Goal: Task Accomplishment & Management: Use online tool/utility

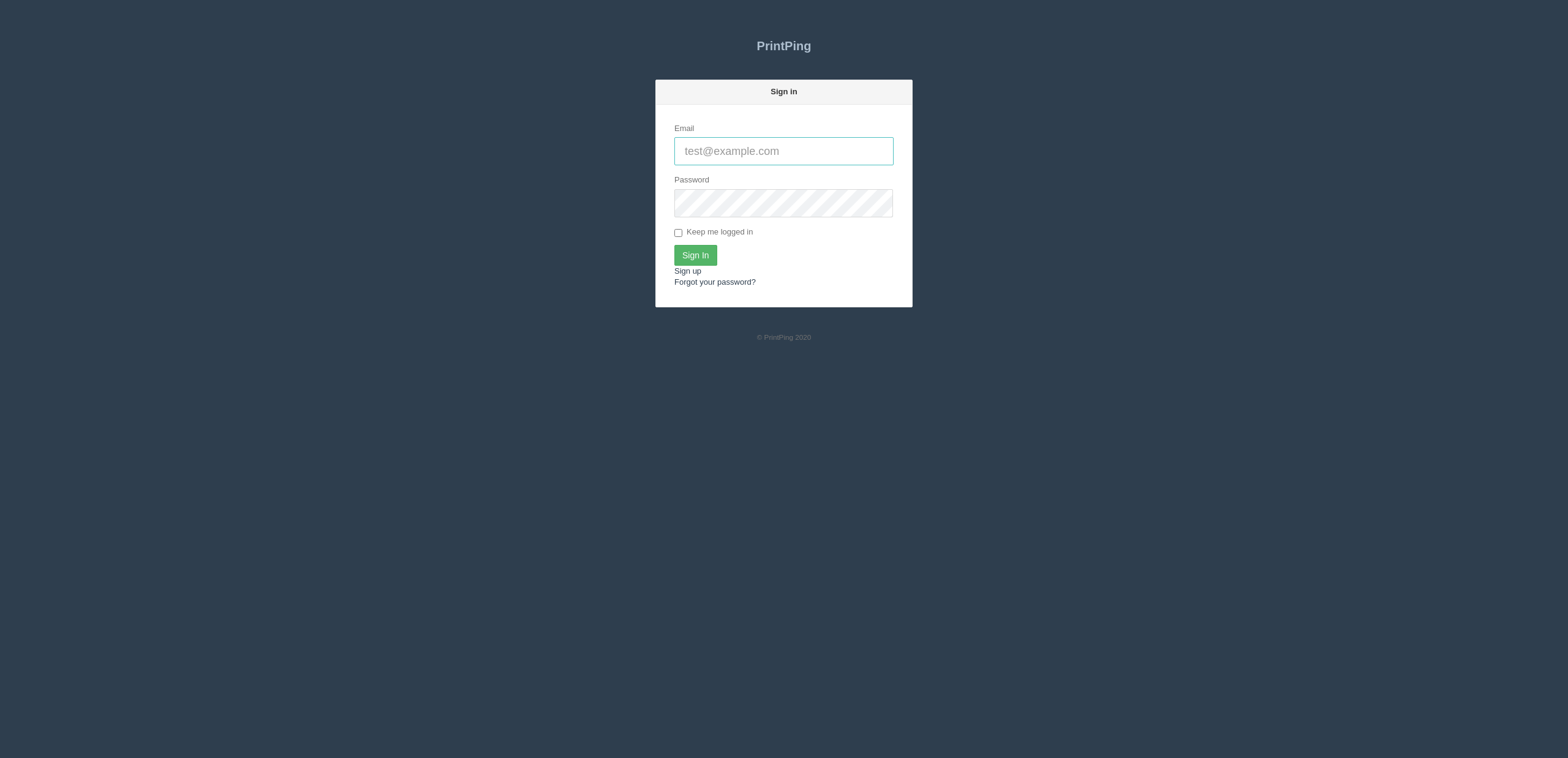
type input "[EMAIL_ADDRESS][DOMAIN_NAME]"
click at [697, 261] on input "Sign In" at bounding box center [695, 255] width 43 height 21
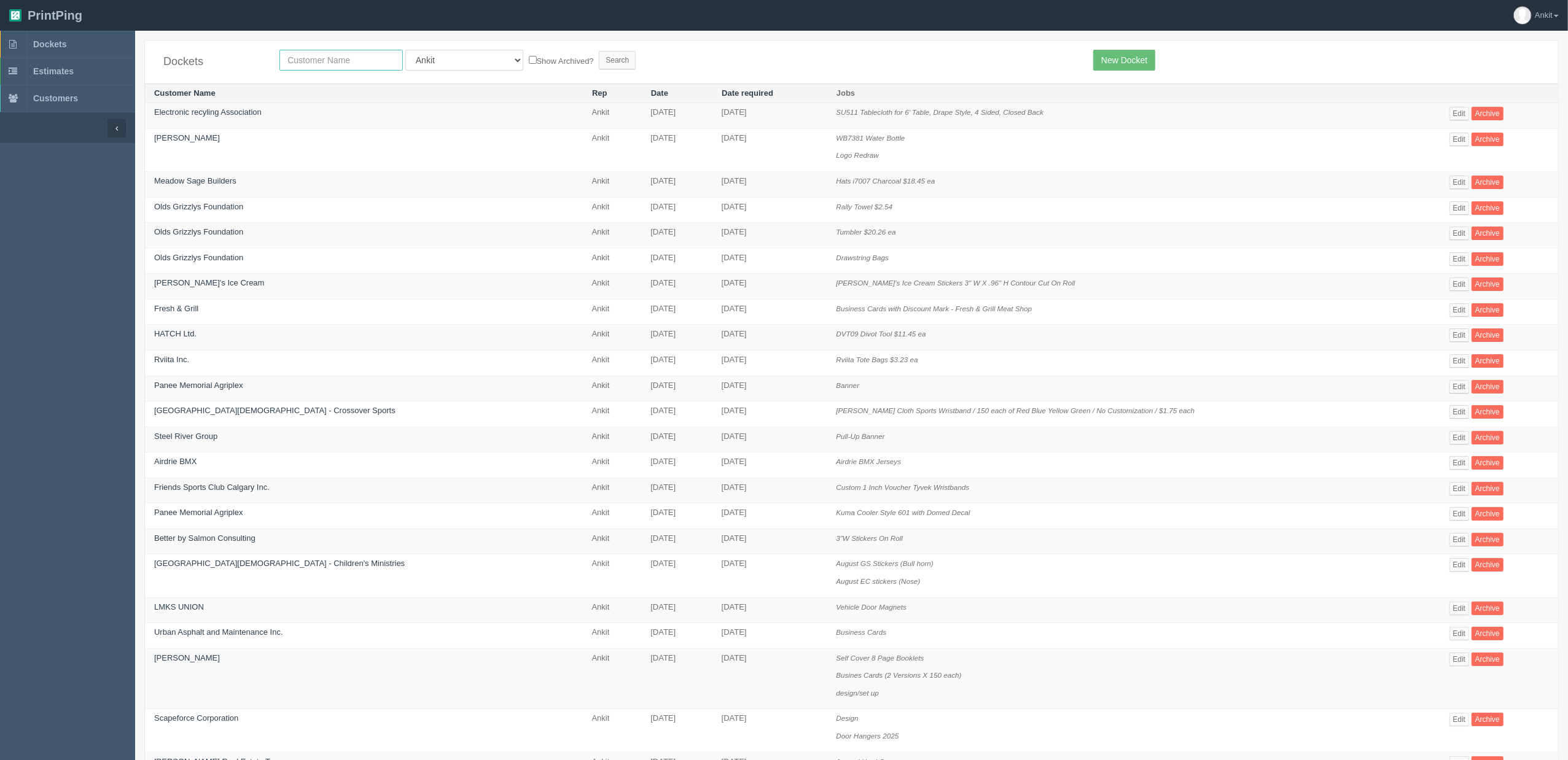
click at [363, 62] on input "text" at bounding box center [341, 61] width 123 height 21
click at [221, 722] on link "Scapeforce Corporation" at bounding box center [196, 718] width 84 height 9
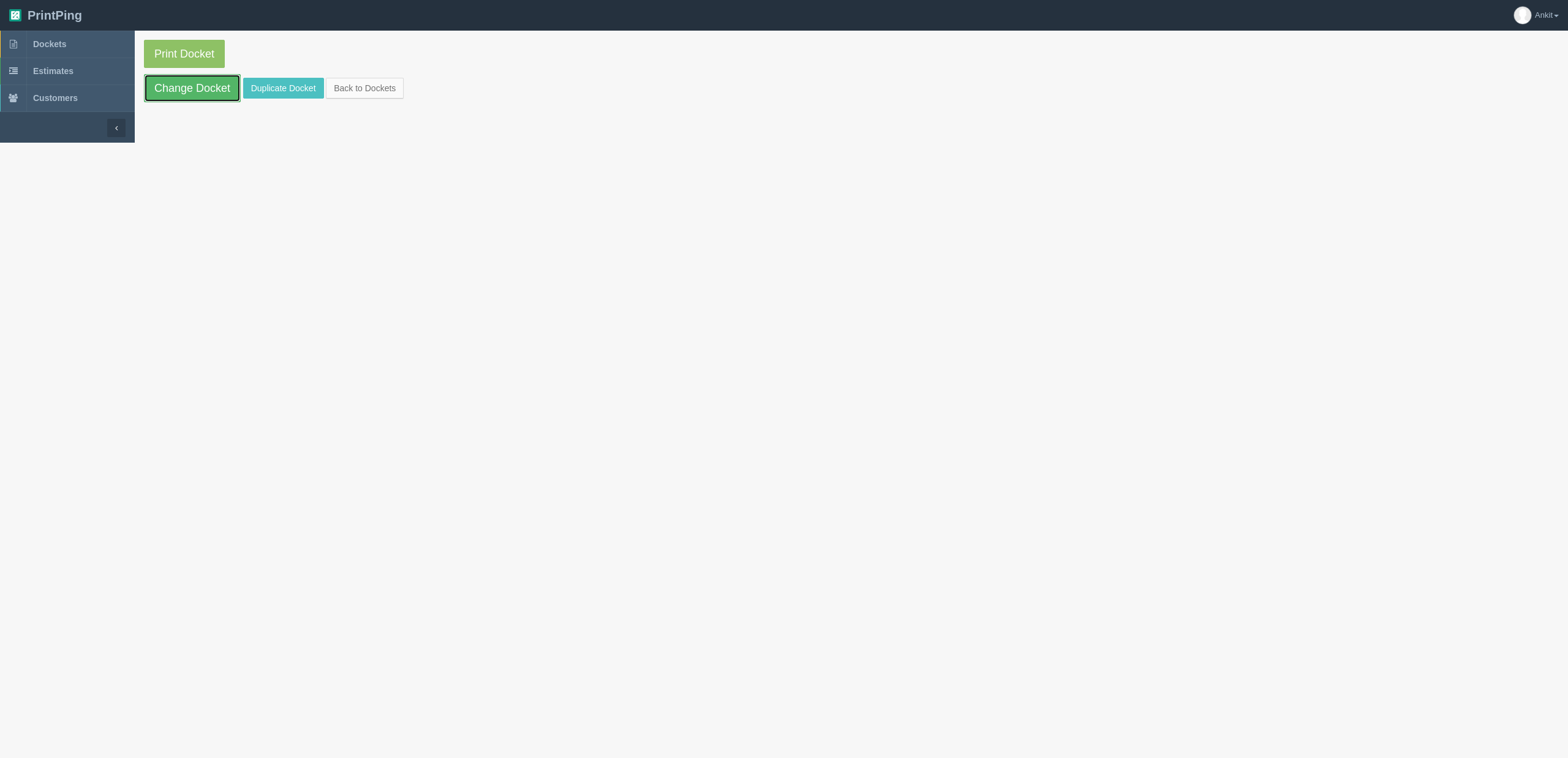
click at [204, 84] on link "Change Docket" at bounding box center [192, 88] width 97 height 28
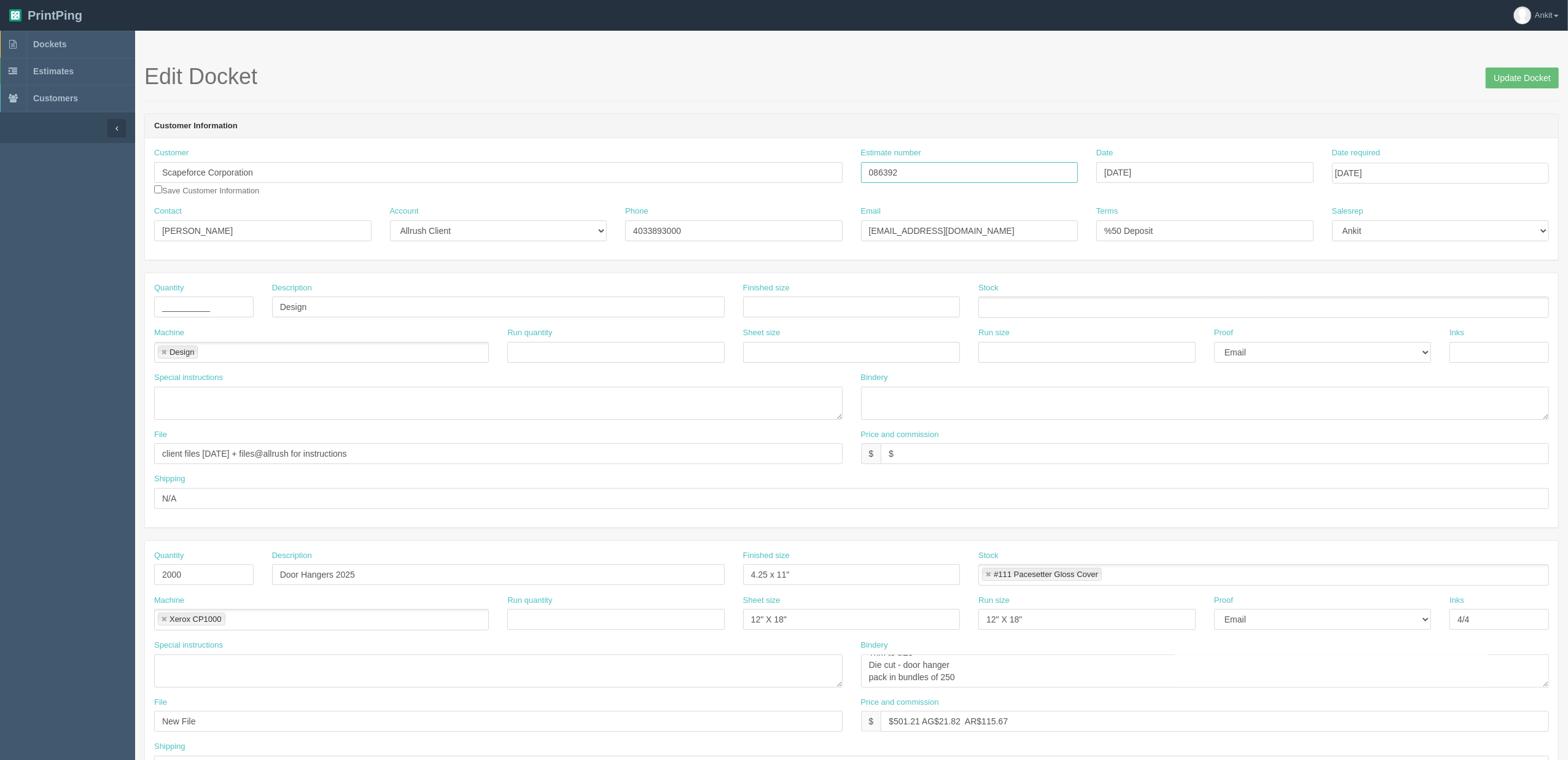
drag, startPoint x: 914, startPoint y: 176, endPoint x: 828, endPoint y: 176, distance: 86.0
click at [828, 176] on div "Customer Scapeforce Corporation Save Customer Information Estimate number 08639…" at bounding box center [852, 177] width 1413 height 58
